Goal: Navigation & Orientation: Find specific page/section

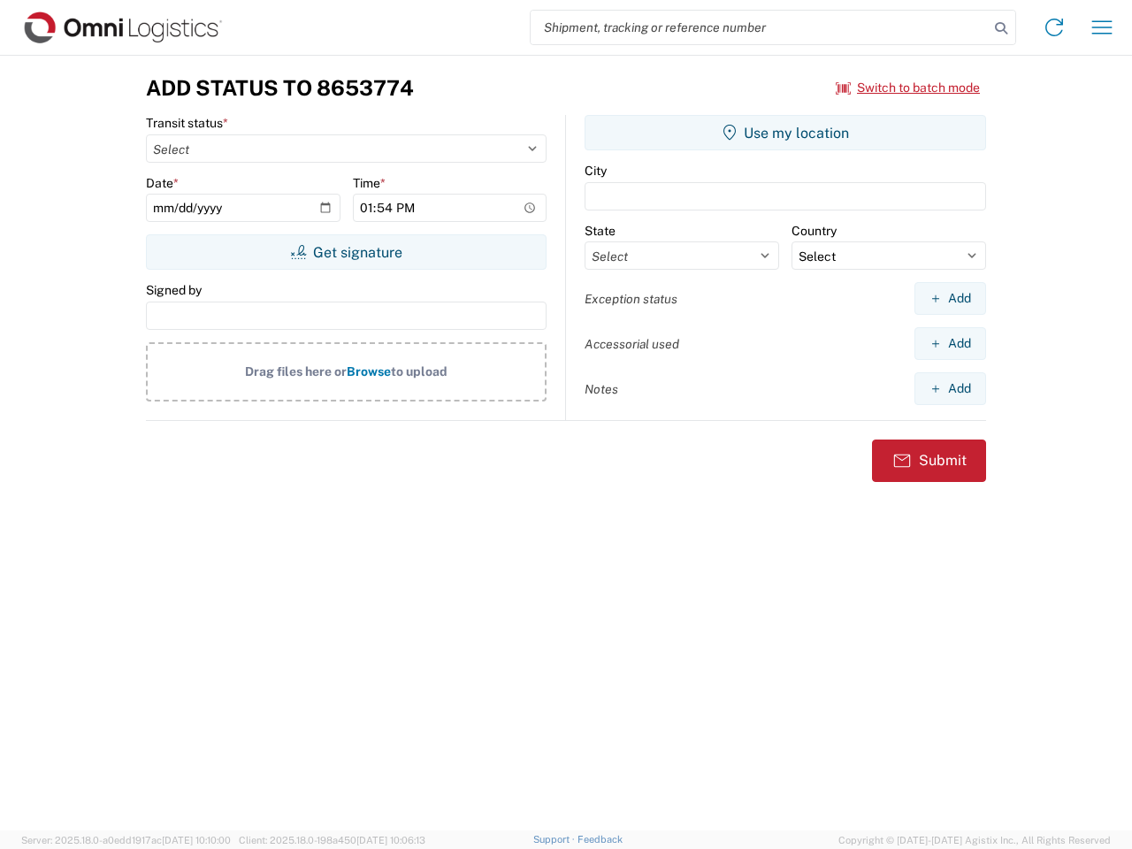
click at [760, 27] on input "search" at bounding box center [760, 28] width 458 height 34
click at [1001, 28] on icon at bounding box center [1001, 28] width 25 height 25
click at [1054, 27] on icon at bounding box center [1054, 27] width 28 height 28
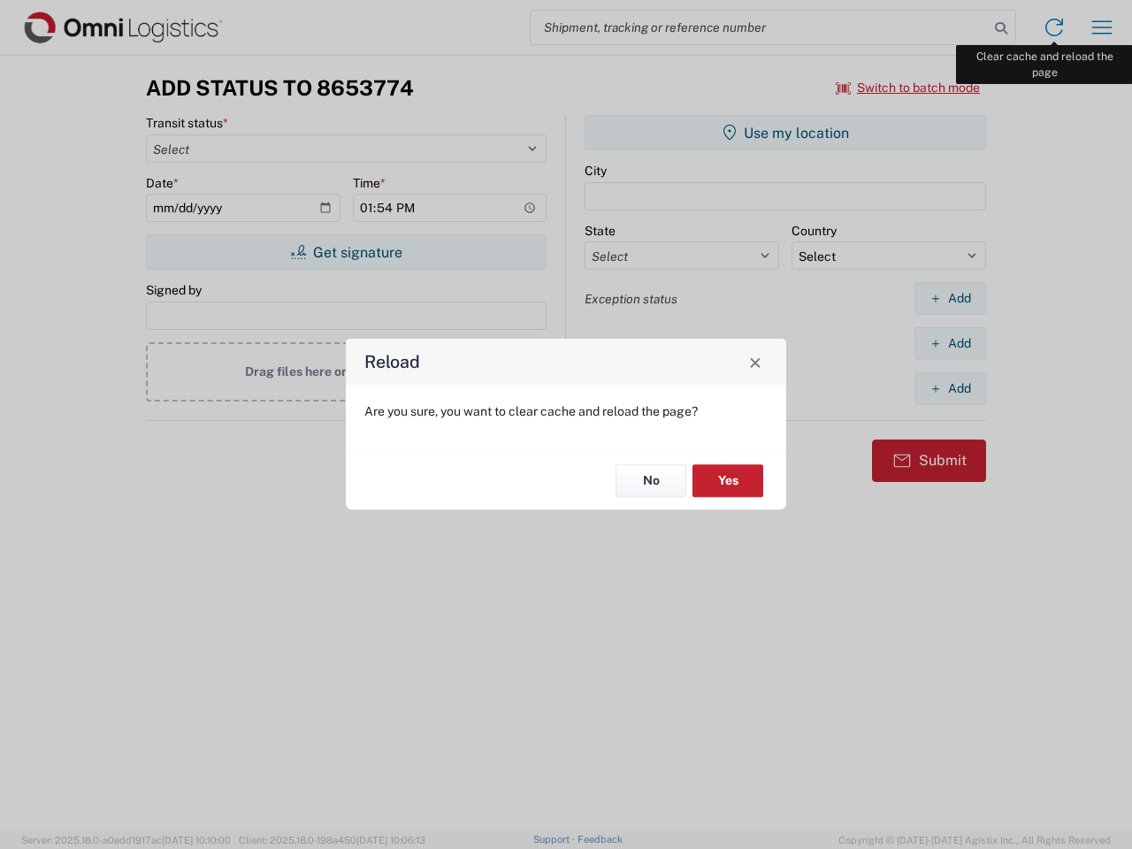
click at [1102, 27] on div "Reload Are you sure, you want to clear cache and reload the page? No Yes" at bounding box center [566, 424] width 1132 height 849
click at [908, 88] on div "Reload Are you sure, you want to clear cache and reload the page? No Yes" at bounding box center [566, 424] width 1132 height 849
click at [346, 252] on div "Reload Are you sure, you want to clear cache and reload the page? No Yes" at bounding box center [566, 424] width 1132 height 849
click at [786, 133] on div "Reload Are you sure, you want to clear cache and reload the page? No Yes" at bounding box center [566, 424] width 1132 height 849
click at [950, 298] on div "Reload Are you sure, you want to clear cache and reload the page? No Yes" at bounding box center [566, 424] width 1132 height 849
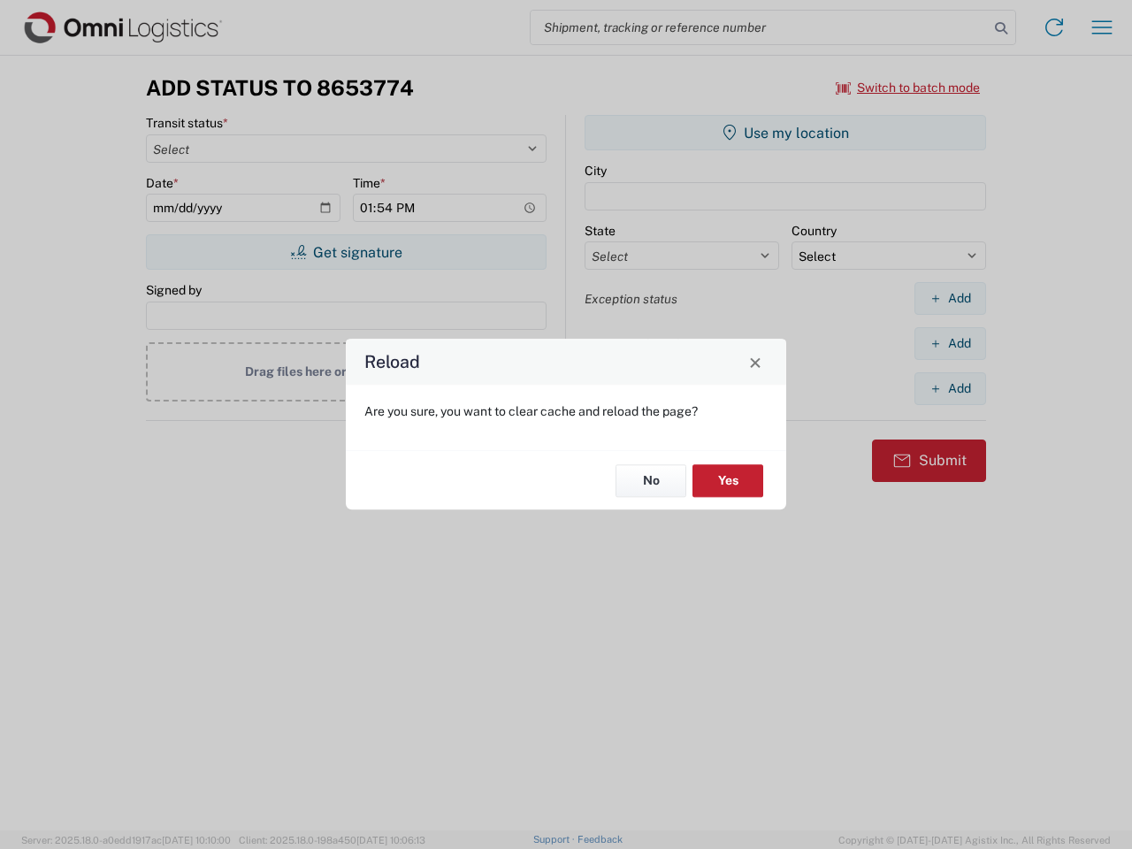
click at [950, 343] on div "Reload Are you sure, you want to clear cache and reload the page? No Yes" at bounding box center [566, 424] width 1132 height 849
click at [950, 388] on div "Reload Are you sure, you want to clear cache and reload the page? No Yes" at bounding box center [566, 424] width 1132 height 849
